Goal: Information Seeking & Learning: Learn about a topic

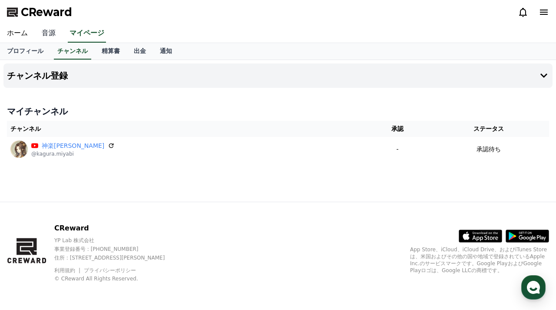
click at [46, 35] on link "音源" at bounding box center [49, 33] width 28 height 18
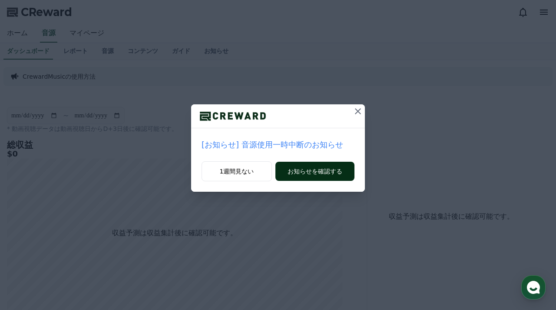
click at [329, 167] on button "お知らせを確認する" at bounding box center [314, 171] width 79 height 19
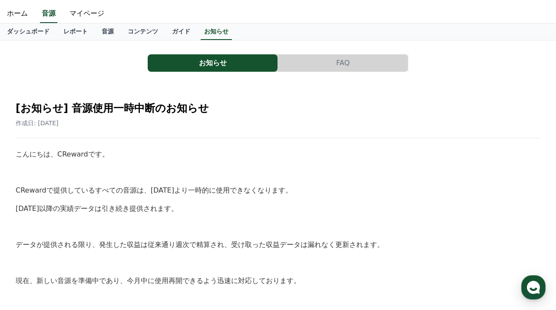
scroll to position [22, 0]
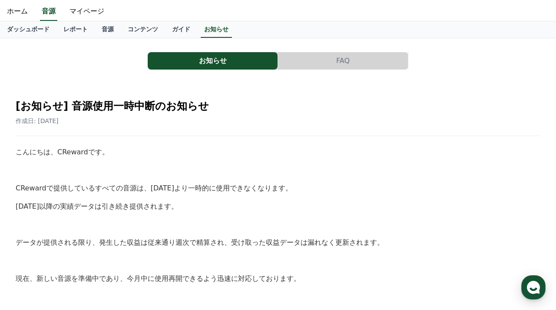
click at [335, 63] on button "FAQ" at bounding box center [343, 60] width 130 height 17
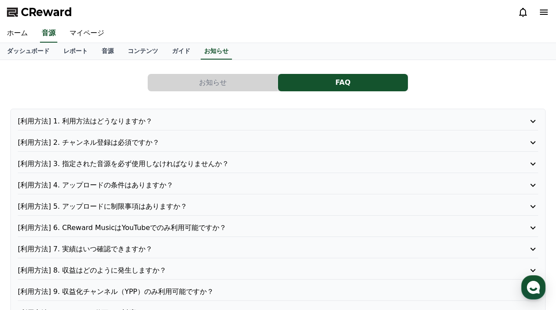
click at [168, 141] on p "[利用方法] 2. チャンネル登録は必須ですか？" at bounding box center [257, 142] width 479 height 10
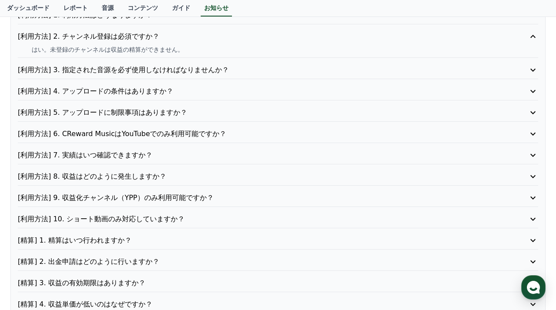
scroll to position [116, 0]
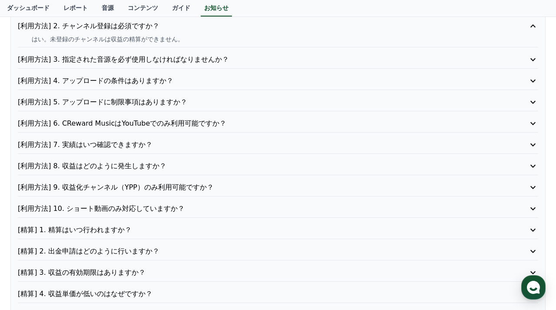
click at [178, 205] on p "[利用方法] 10. ショート動画のみ対応していますか？" at bounding box center [257, 208] width 479 height 10
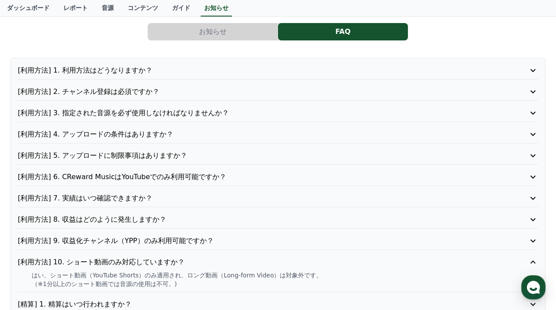
scroll to position [51, 0]
click at [221, 176] on p "[利用方法] 6. CReward MusicはYouTubeでのみ利用可能ですか？" at bounding box center [257, 177] width 479 height 10
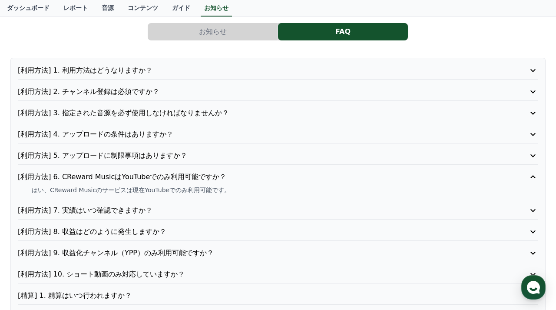
click at [182, 231] on p "[利用方法] 8. 収益はどのように発生しますか？" at bounding box center [257, 231] width 479 height 10
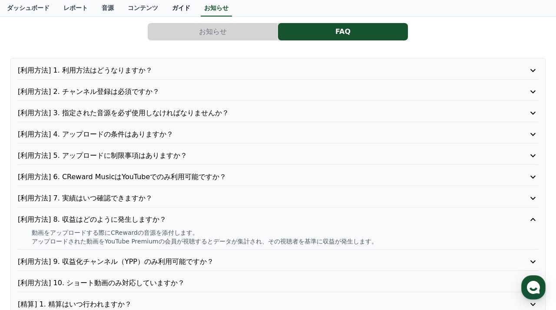
click at [165, 9] on link "ガイド" at bounding box center [181, 8] width 32 height 17
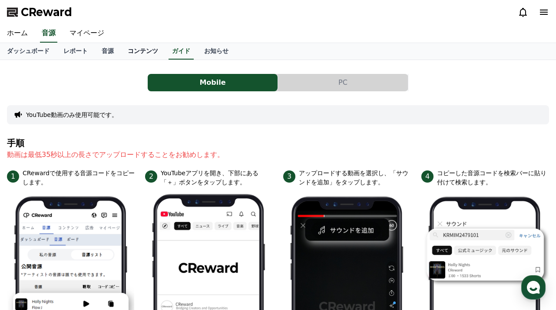
click at [143, 51] on link "コンテンツ" at bounding box center [143, 51] width 44 height 17
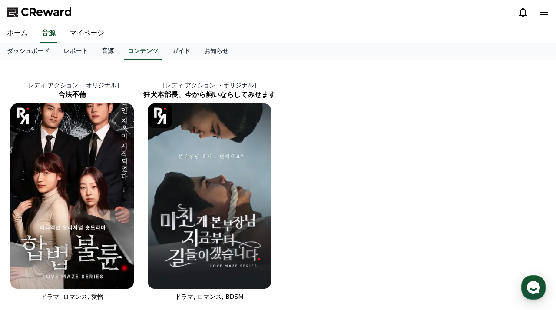
click at [100, 54] on link "音源" at bounding box center [108, 51] width 26 height 17
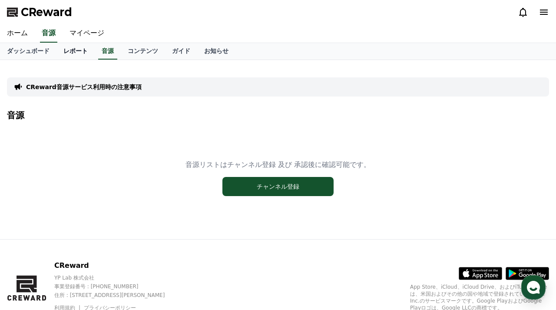
click at [75, 52] on link "レポート" at bounding box center [75, 51] width 38 height 17
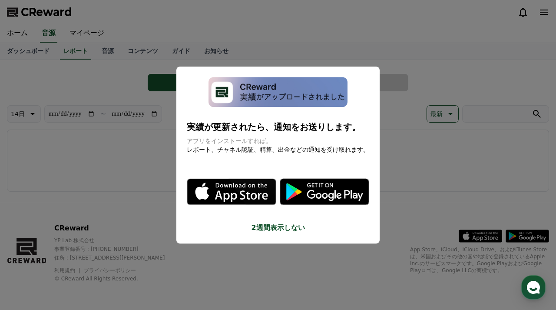
click at [246, 107] on img "modal" at bounding box center [278, 92] width 139 height 30
click at [227, 107] on img "modal" at bounding box center [278, 92] width 139 height 30
click at [35, 53] on button "close modal" at bounding box center [278, 155] width 556 height 310
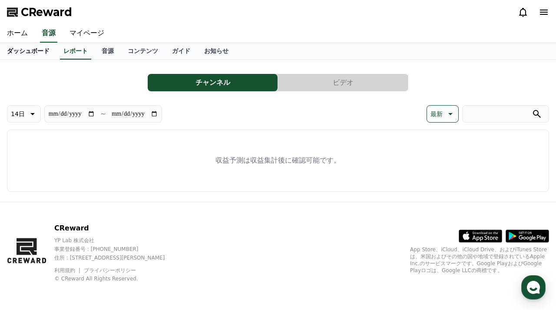
click at [36, 50] on link "ダッシュボード" at bounding box center [28, 51] width 56 height 17
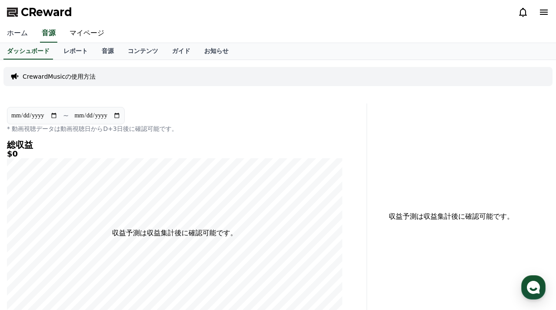
click at [22, 32] on link "ホーム" at bounding box center [17, 33] width 35 height 18
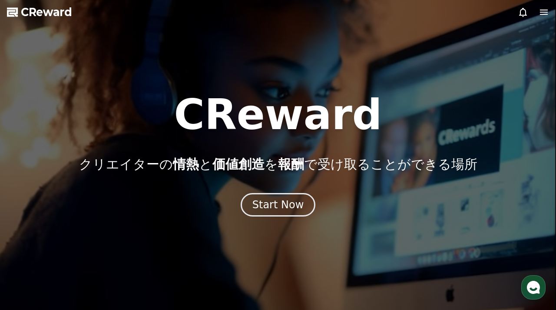
click at [543, 17] on icon at bounding box center [544, 12] width 10 height 10
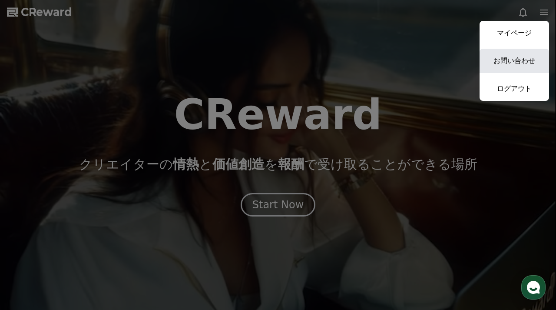
click at [523, 58] on link "お問い合わせ" at bounding box center [515, 61] width 70 height 24
